Goal: Task Accomplishment & Management: Complete application form

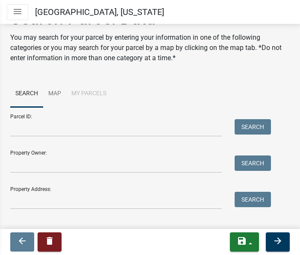
scroll to position [38, 0]
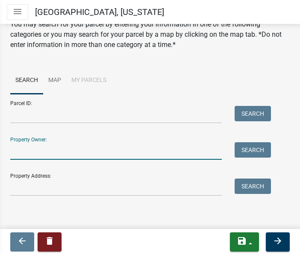
click at [45, 155] on input "Property Owner:" at bounding box center [116, 151] width 212 height 18
type input "putney"
click at [250, 148] on button "Search" at bounding box center [253, 149] width 36 height 15
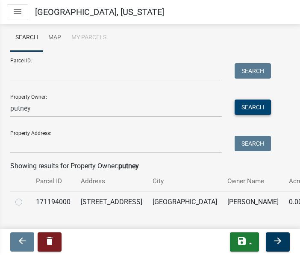
scroll to position [107, 0]
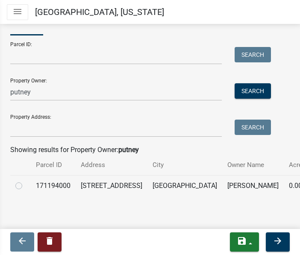
click at [26, 181] on label at bounding box center [26, 181] width 0 height 0
click at [26, 181] on input "radio" at bounding box center [29, 184] width 6 height 6
radio input "true"
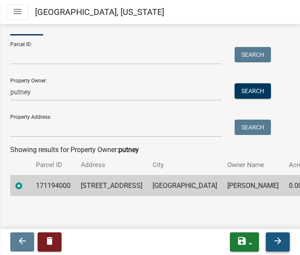
click at [276, 238] on icon "arrow_forward" at bounding box center [278, 241] width 10 height 10
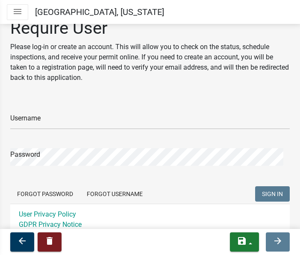
scroll to position [0, 0]
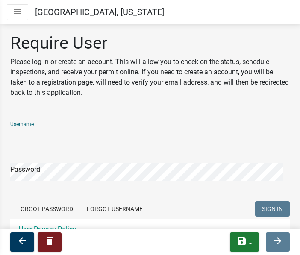
click at [94, 133] on input "Username" at bounding box center [149, 136] width 279 height 18
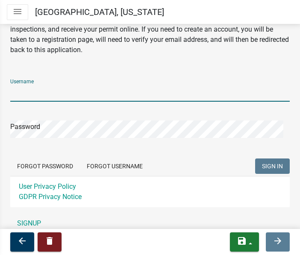
click at [107, 95] on input "Username" at bounding box center [149, 93] width 279 height 18
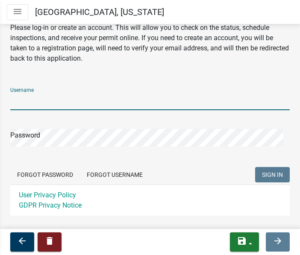
scroll to position [79, 0]
